Goal: Check status: Check status

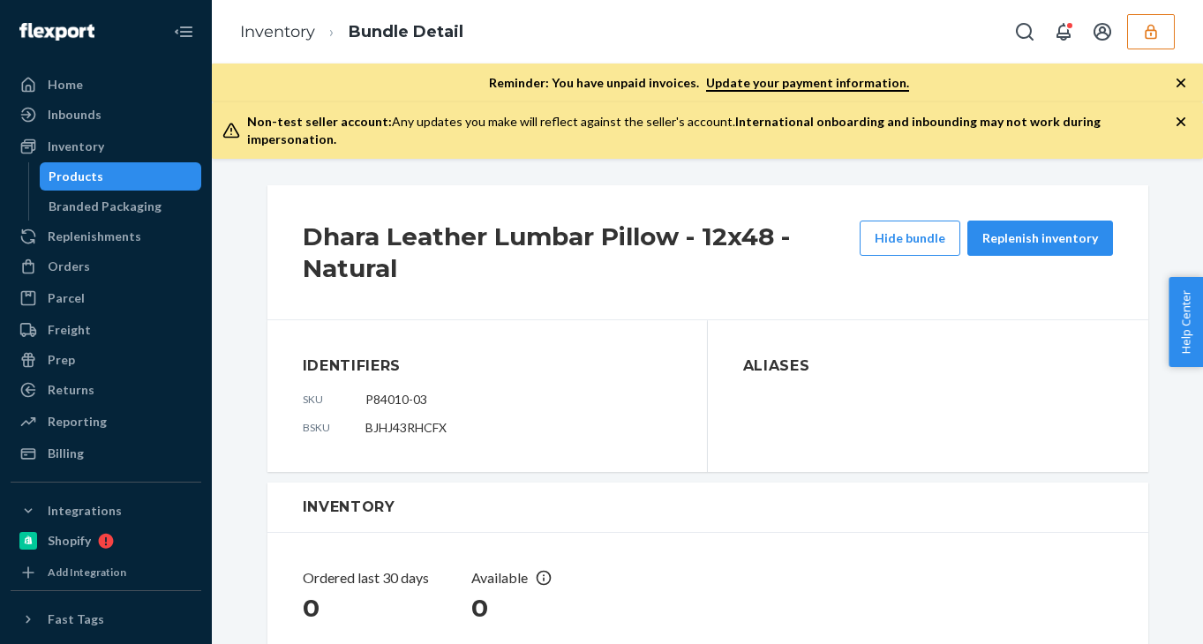
click at [1144, 40] on icon "button" at bounding box center [1151, 32] width 18 height 18
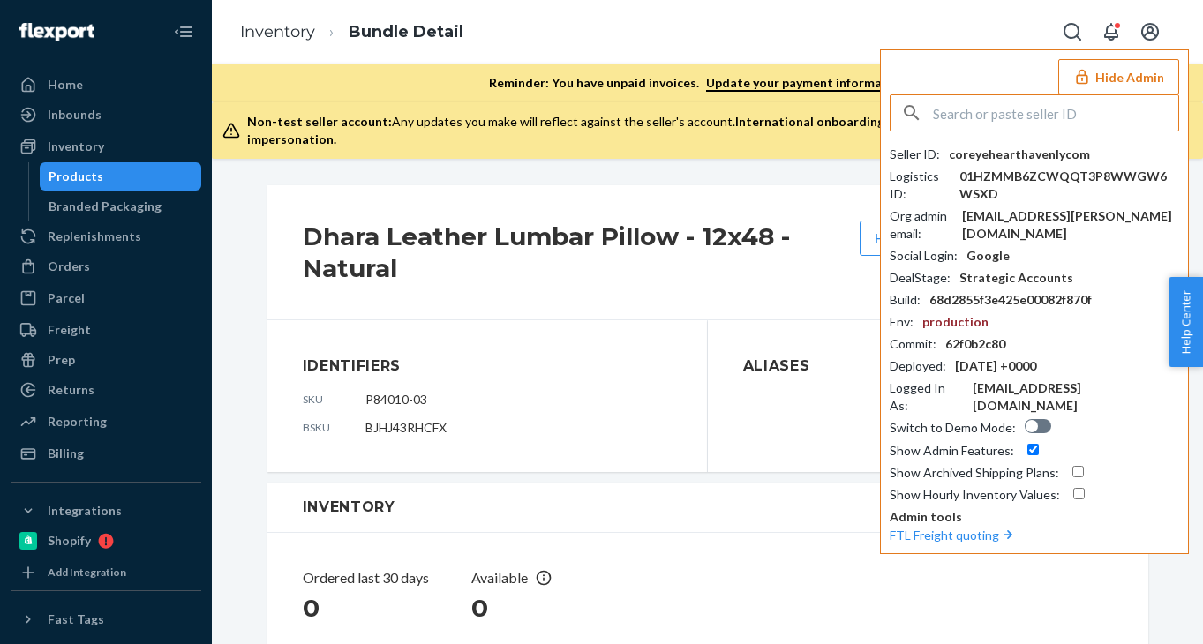
click at [1017, 105] on input "text" at bounding box center [1055, 112] width 245 height 35
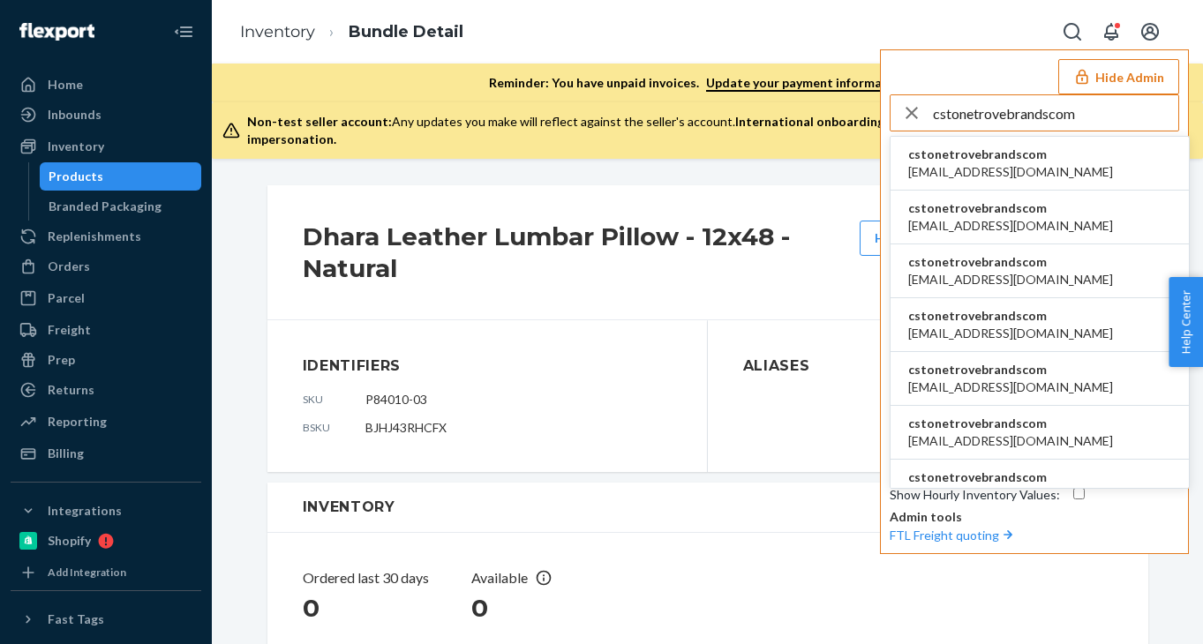
type input "cstonetrovebrandscom"
click at [1036, 161] on span "cstonetrovebrandscom" at bounding box center [1010, 155] width 205 height 18
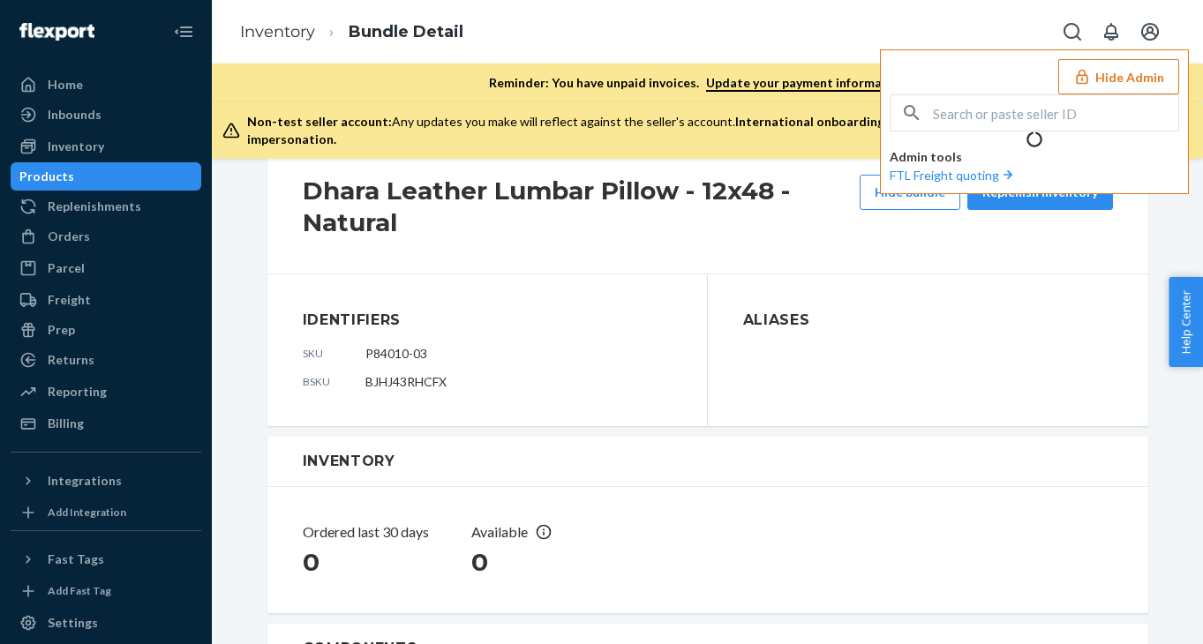
scroll to position [53, 0]
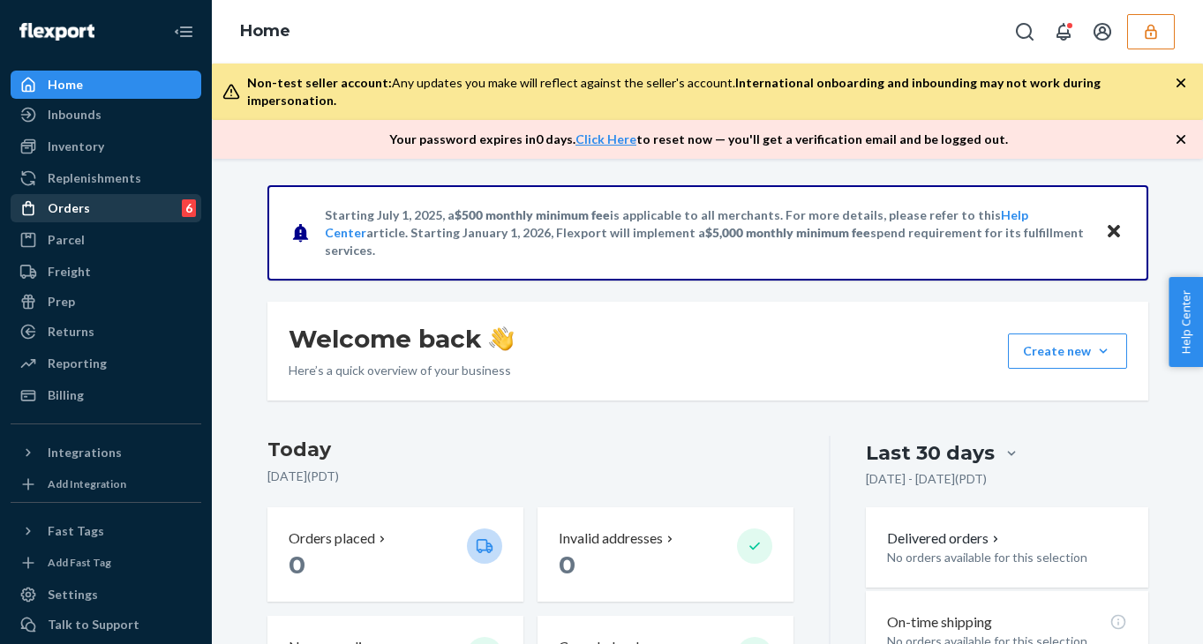
click at [115, 215] on div "Orders 6" at bounding box center [105, 208] width 187 height 25
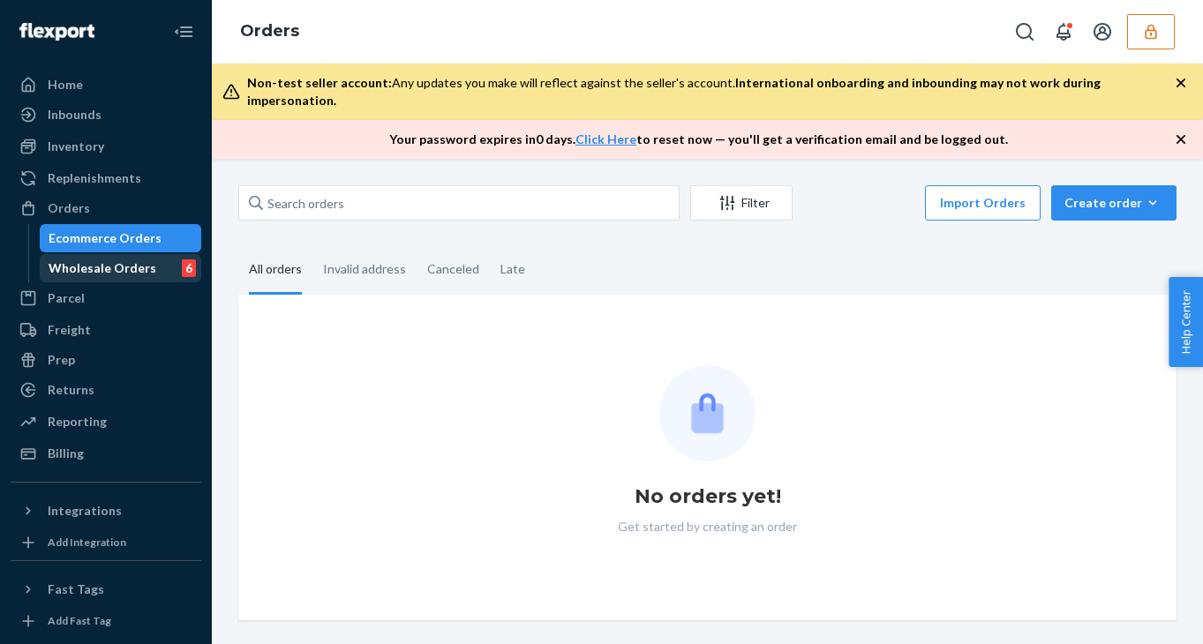
click at [134, 275] on div "Wholesale Orders" at bounding box center [103, 269] width 108 height 18
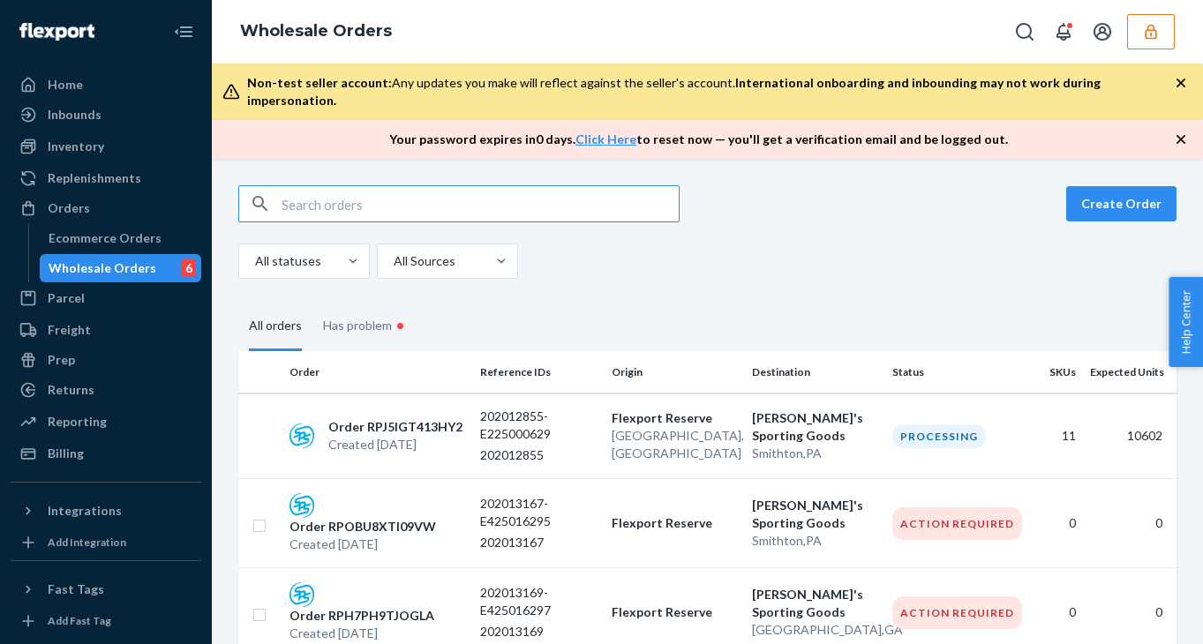
click at [337, 197] on input "text" at bounding box center [480, 203] width 397 height 35
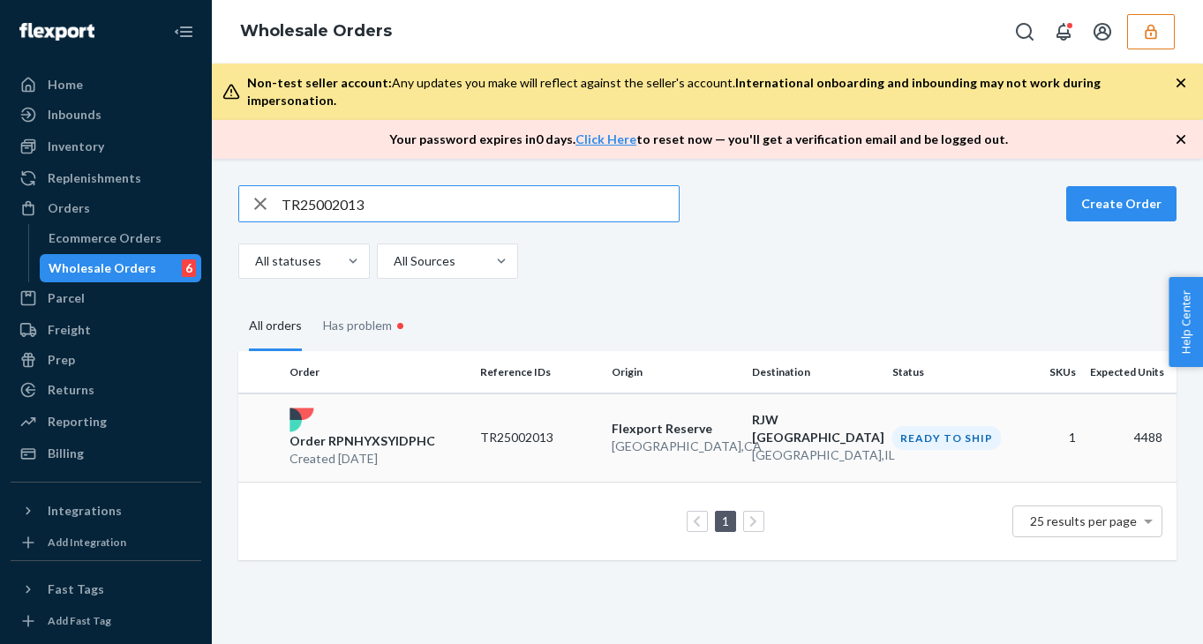
type input "TR25002013"
click at [434, 426] on div "Order RPNHYXSYIDPHC Created [DATE]" at bounding box center [378, 438] width 191 height 60
